Goal: Task Accomplishment & Management: Manage account settings

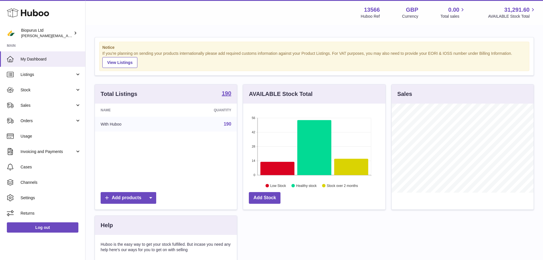
scroll to position [89, 142]
click at [37, 91] on span "Stock" at bounding box center [48, 89] width 54 height 5
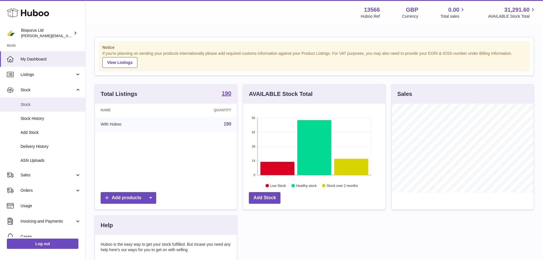
click at [35, 103] on span "Stock" at bounding box center [51, 104] width 60 height 5
click at [25, 103] on span "Stock" at bounding box center [51, 104] width 60 height 5
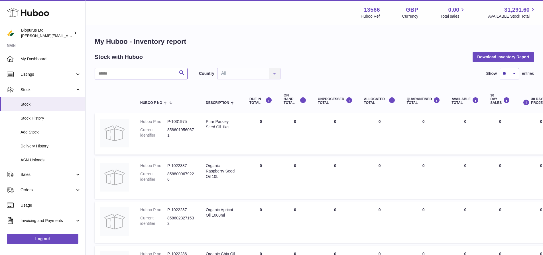
click at [124, 72] on input "text" at bounding box center [141, 73] width 93 height 11
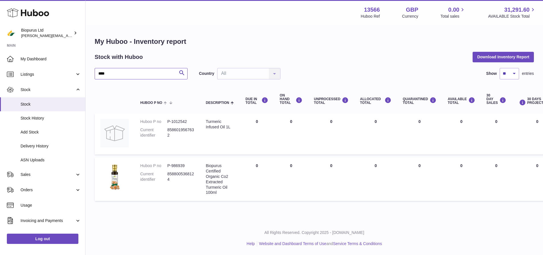
type input "****"
